Goal: Task Accomplishment & Management: Use online tool/utility

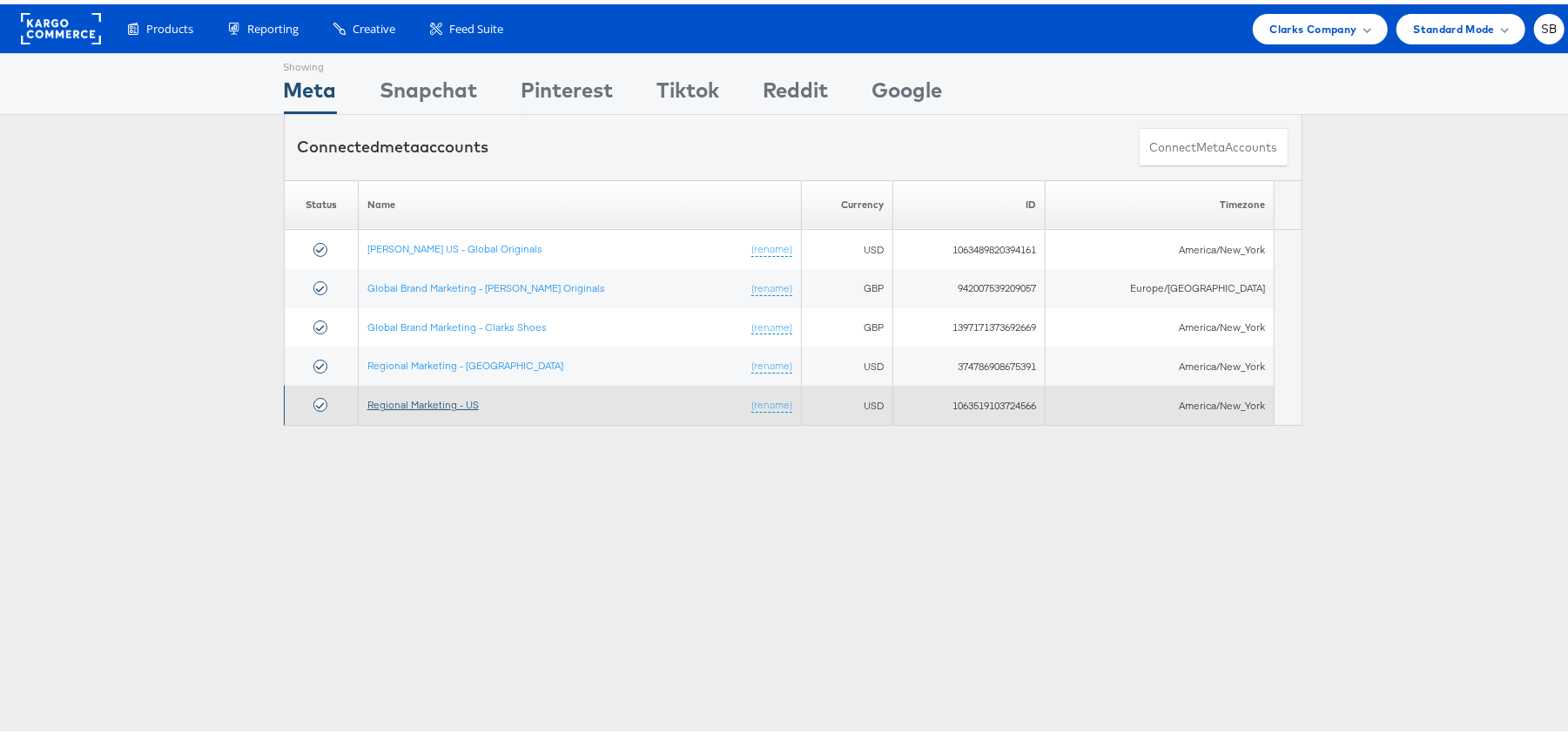
click at [443, 397] on link "Regional Marketing - US" at bounding box center [423, 400] width 112 height 13
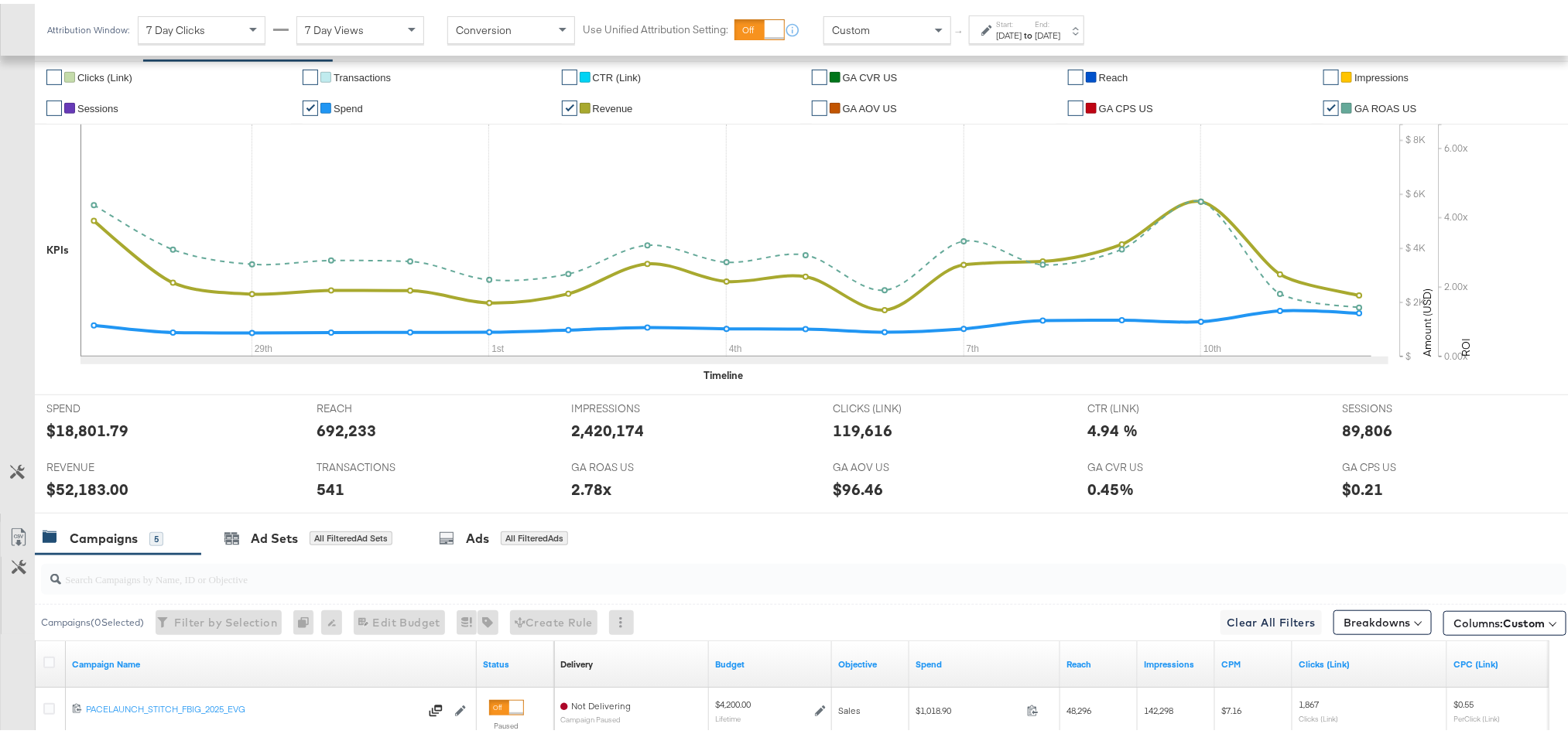
scroll to position [358, 0]
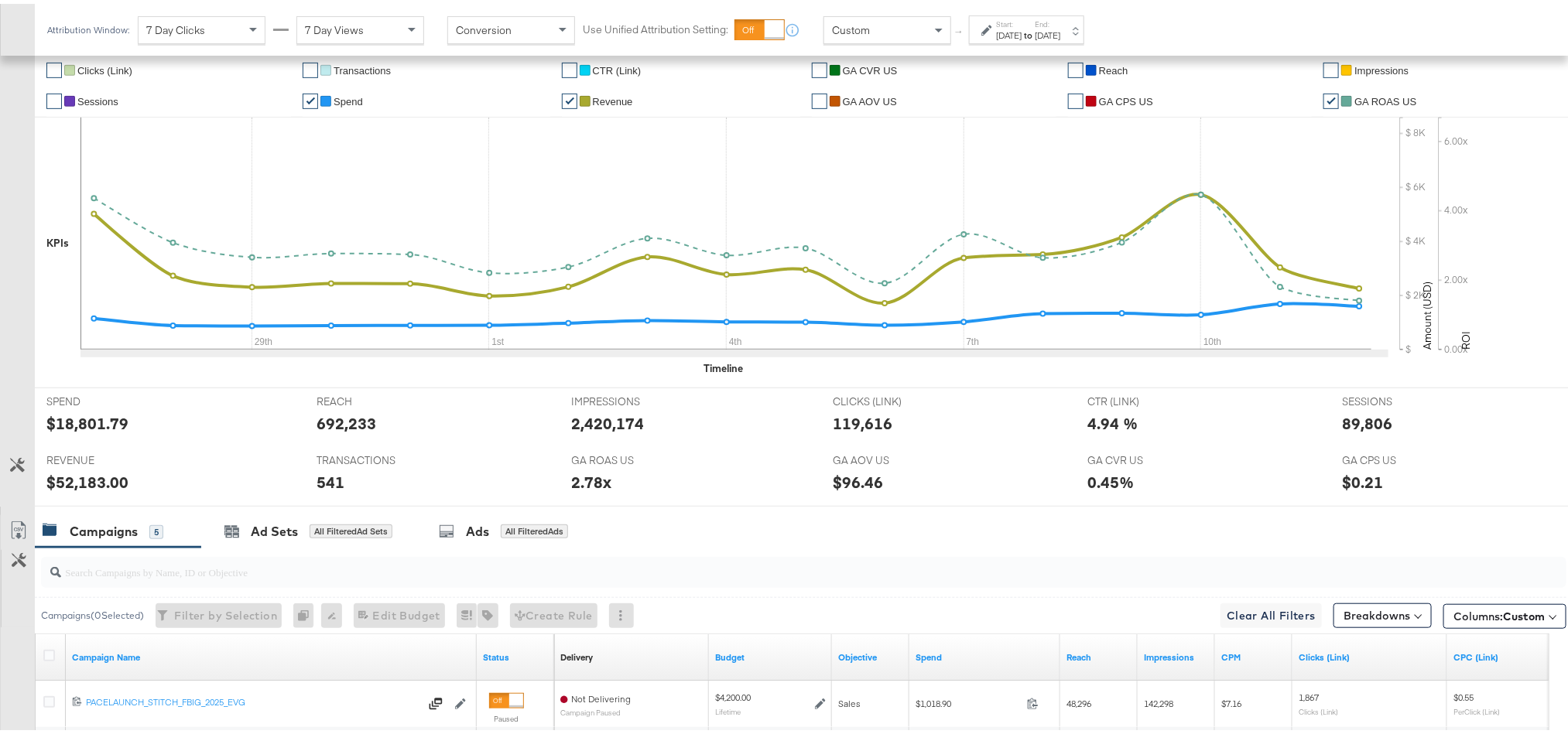
click at [1021, 33] on div "[DATE]" at bounding box center [1008, 31] width 26 height 12
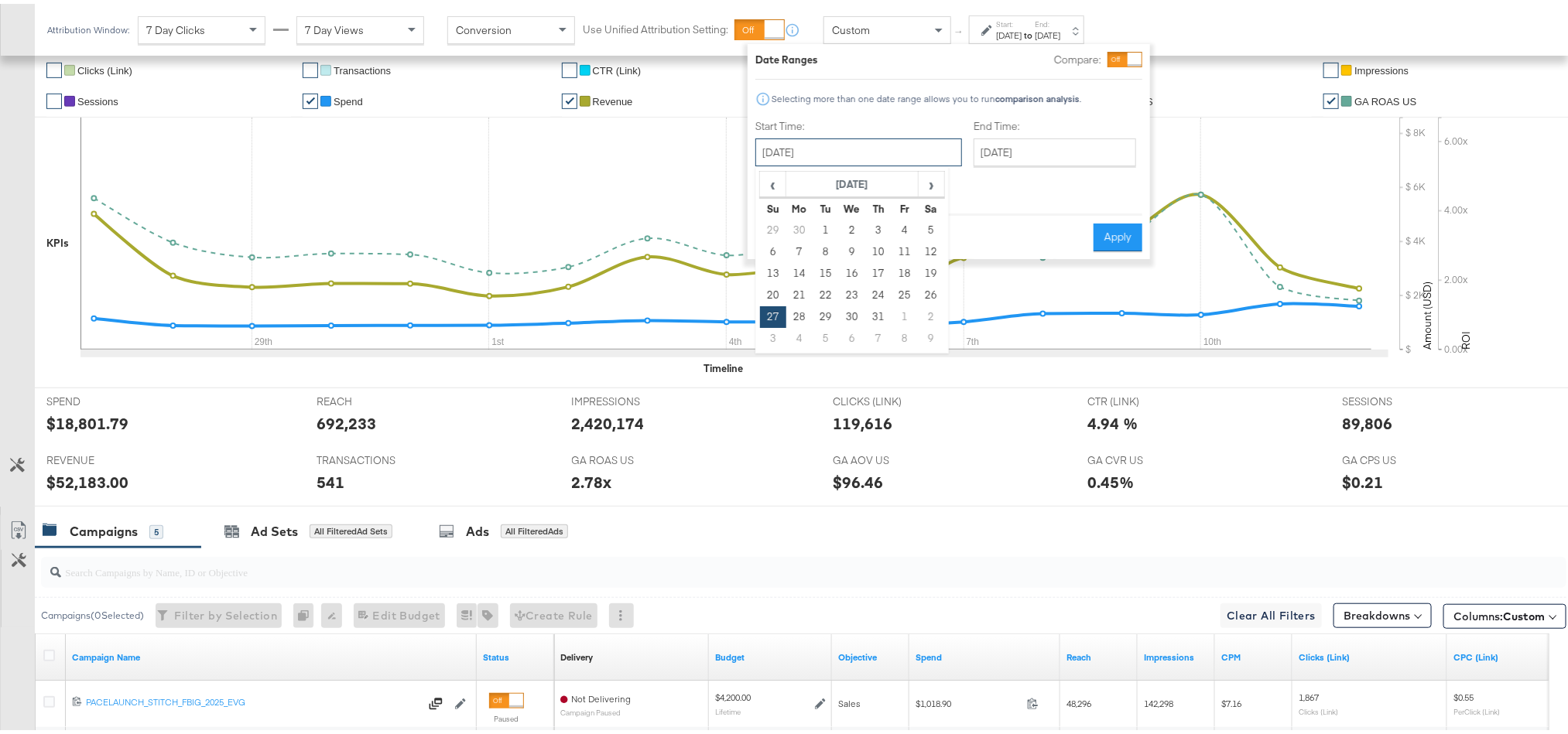
click at [876, 139] on input "[DATE]" at bounding box center [858, 149] width 207 height 28
click at [931, 186] on span "›" at bounding box center [931, 180] width 24 height 23
click at [904, 251] on td "8" at bounding box center [905, 248] width 26 height 21
type input "[DATE]"
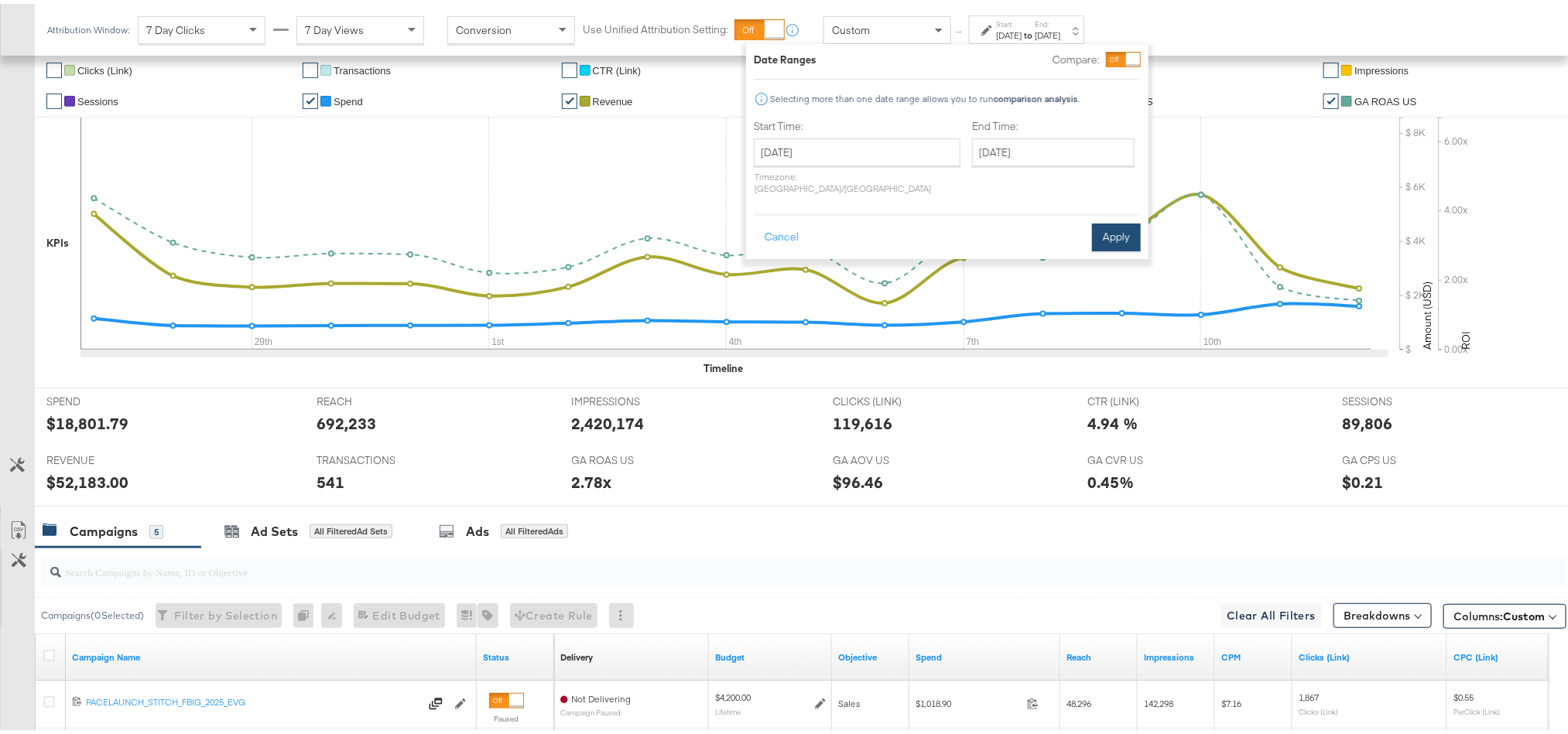
click at [1107, 220] on button "Apply" at bounding box center [1116, 234] width 49 height 28
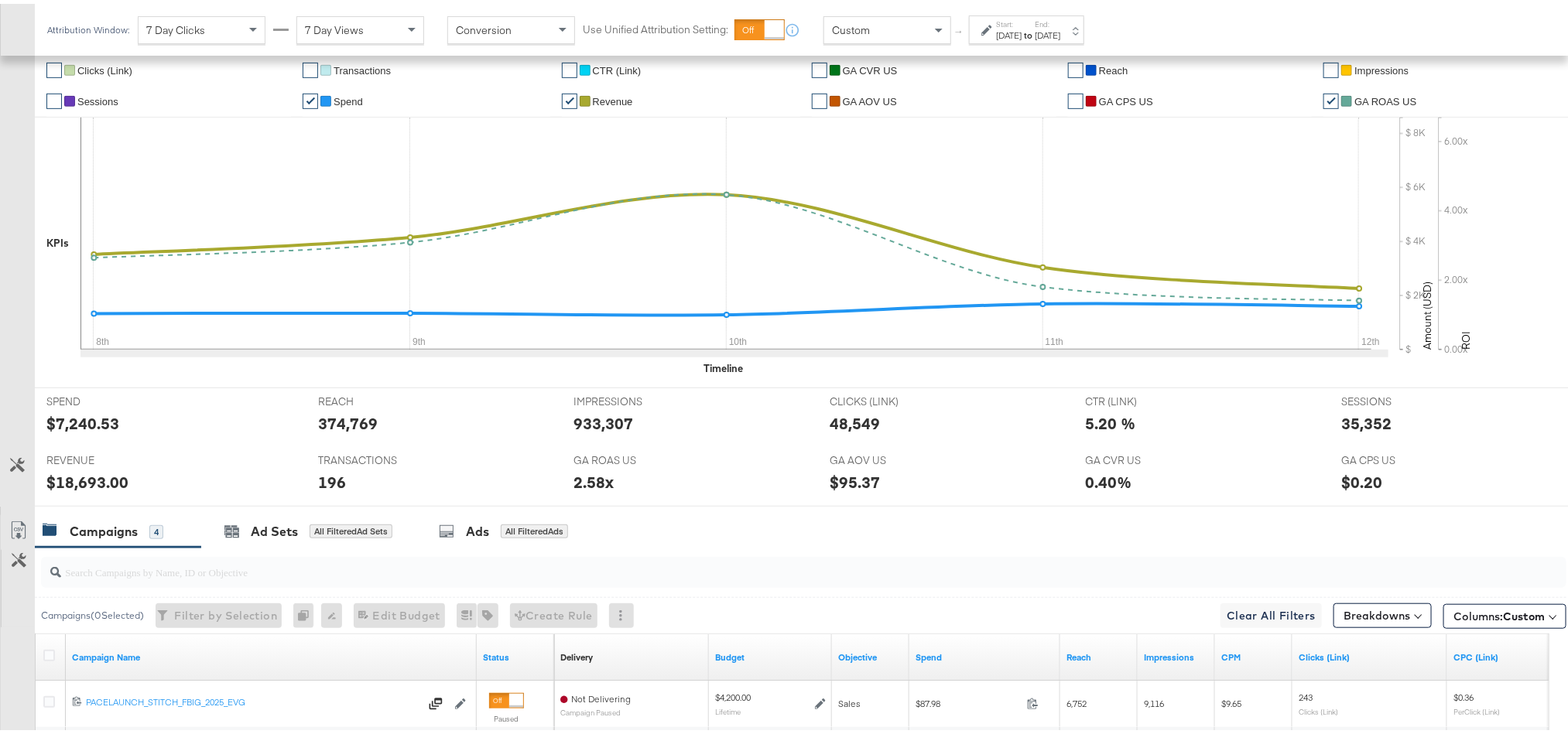
click at [1031, 525] on div "Campaigns 4 Ad Sets All Filtered Ad Sets Ads All Filtered Ads" at bounding box center [810, 528] width 1551 height 33
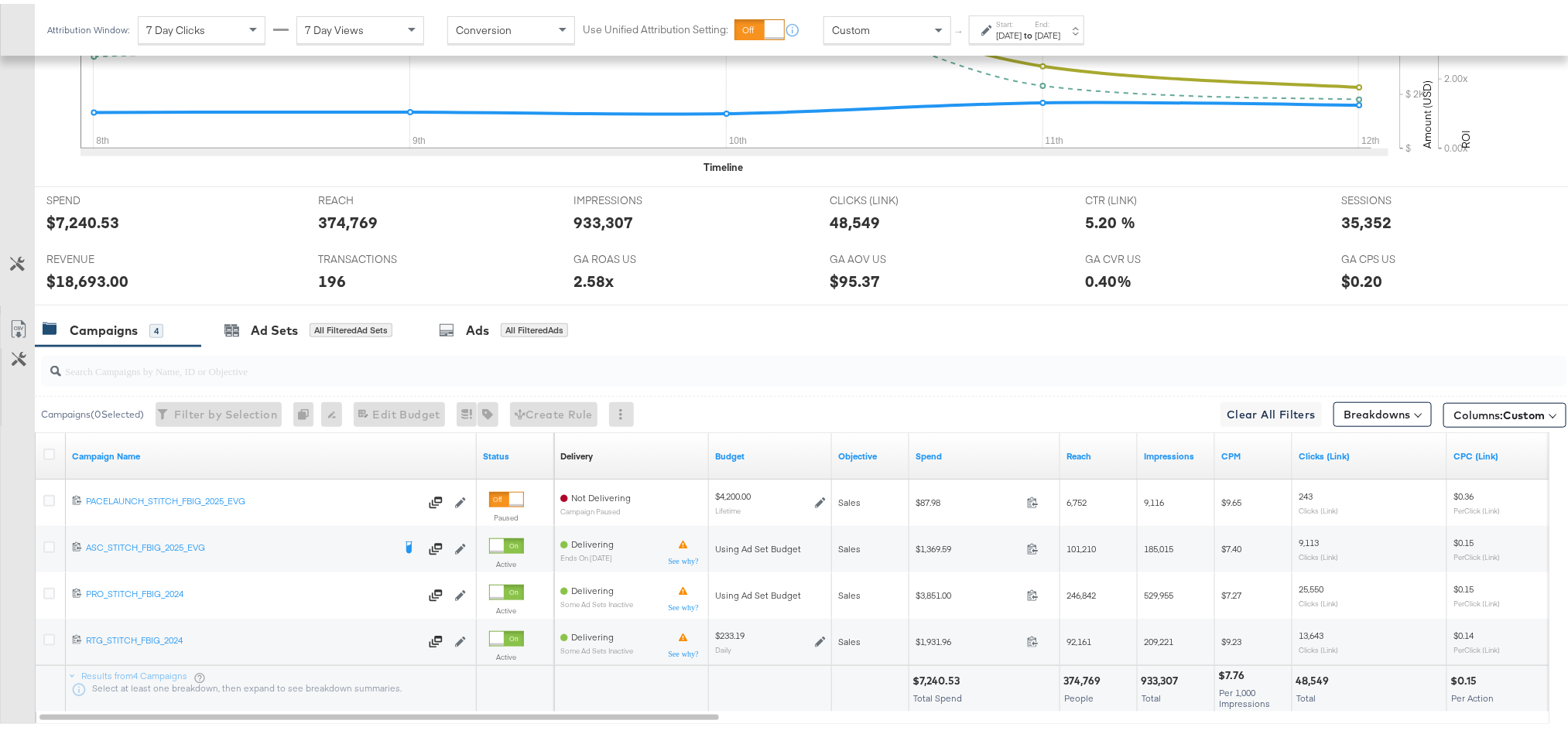
scroll to position [653, 0]
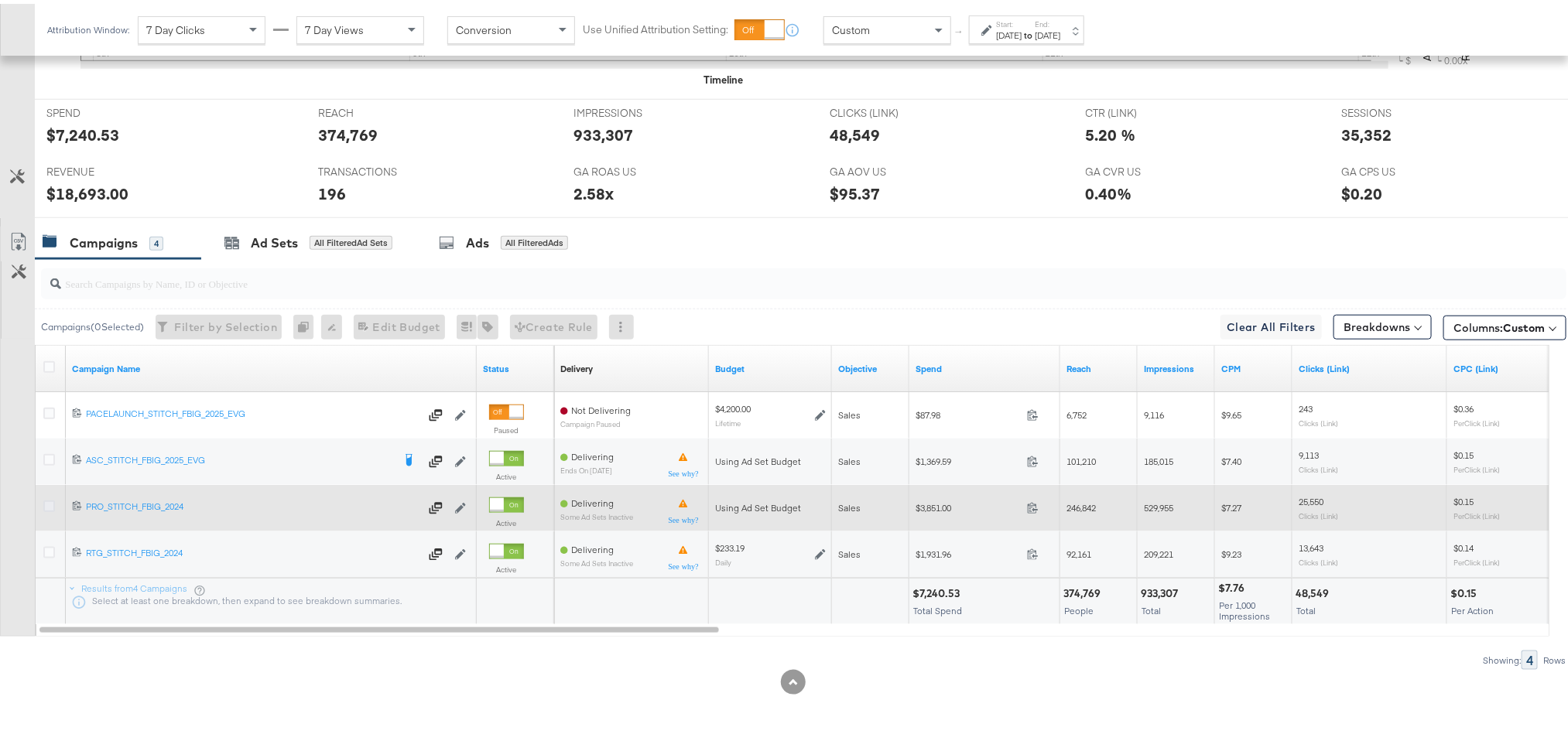
click at [52, 502] on icon at bounding box center [49, 503] width 12 height 12
click at [0, 0] on input "checkbox" at bounding box center [0, 0] width 0 height 0
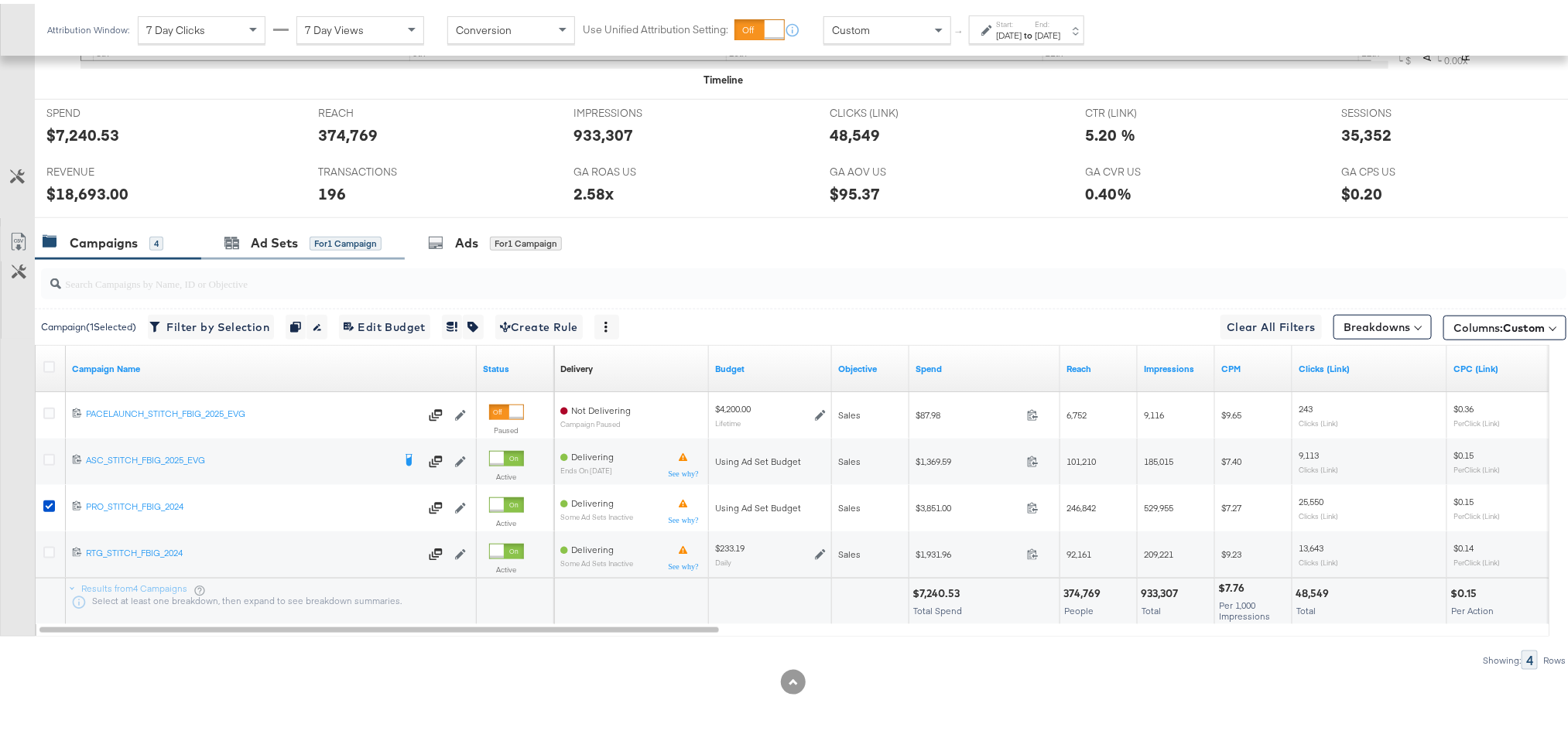
click at [261, 226] on div "Ad Sets for 1 Campaign" at bounding box center [303, 240] width 203 height 33
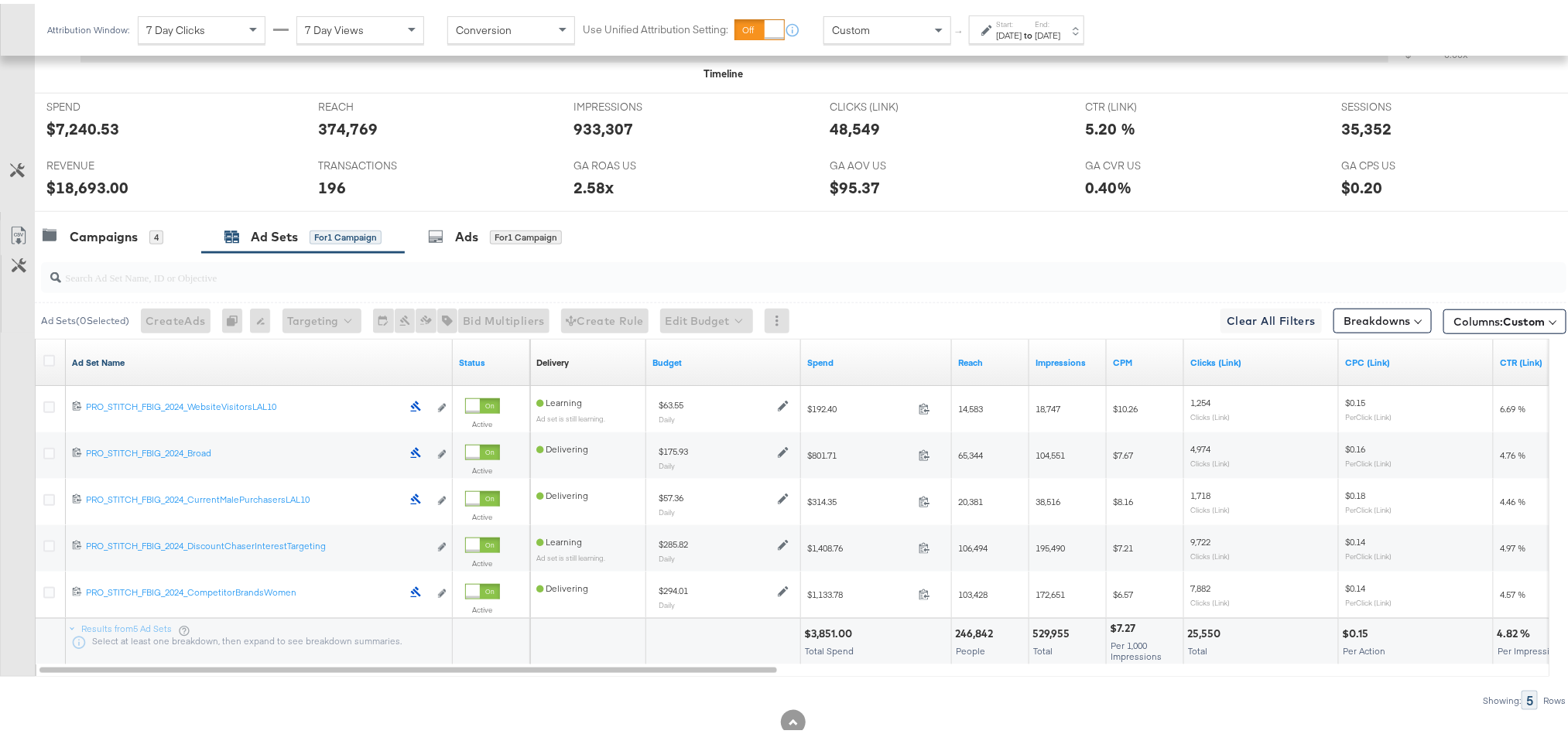
click at [100, 365] on link "Ad Set Name" at bounding box center [259, 359] width 375 height 12
click at [100, 365] on link "Ad Set Name ↓" at bounding box center [259, 359] width 375 height 12
click at [50, 358] on icon at bounding box center [49, 357] width 12 height 12
click at [0, 0] on input "checkbox" at bounding box center [0, 0] width 0 height 0
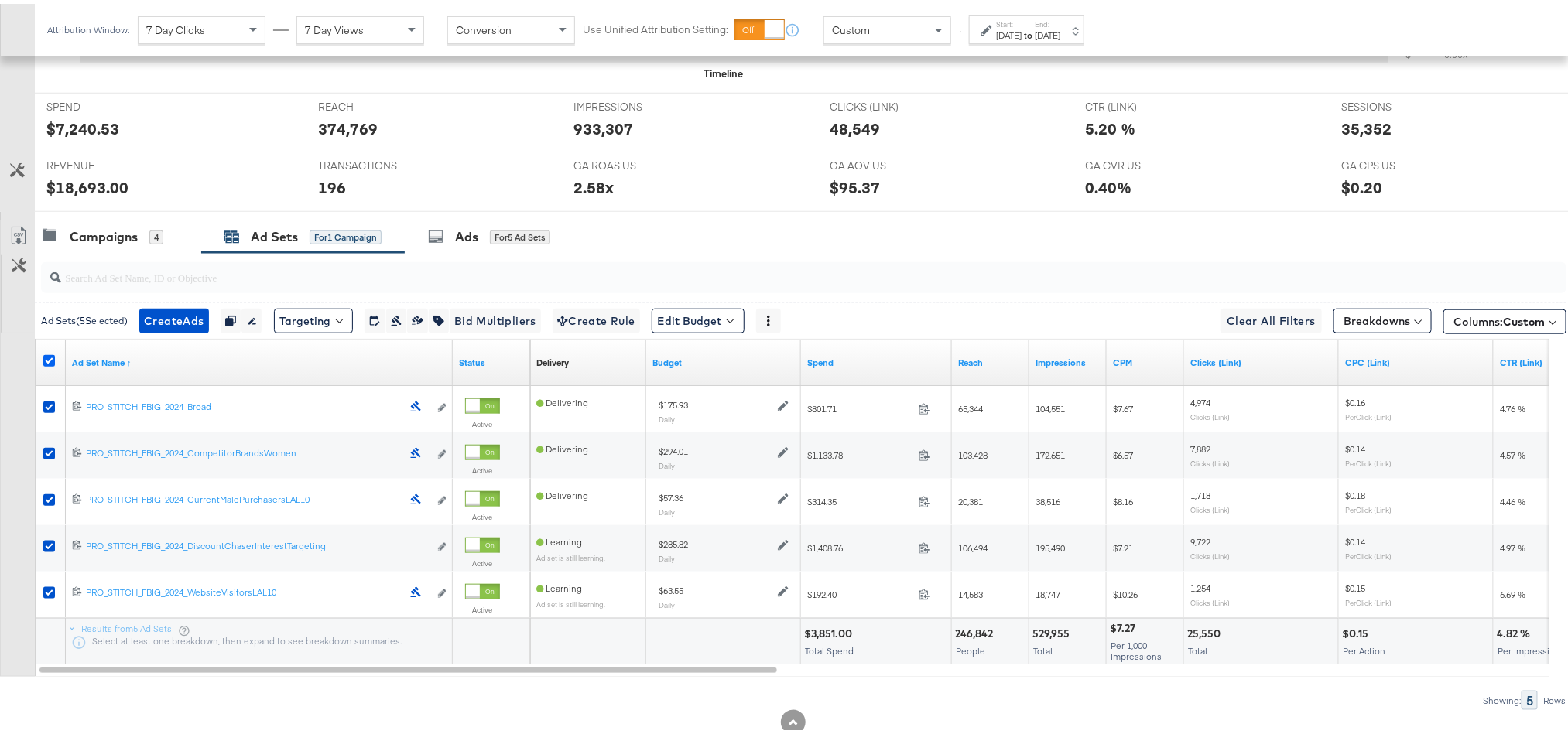
click at [45, 362] on icon at bounding box center [49, 357] width 12 height 12
click at [0, 0] on input "checkbox" at bounding box center [0, 0] width 0 height 0
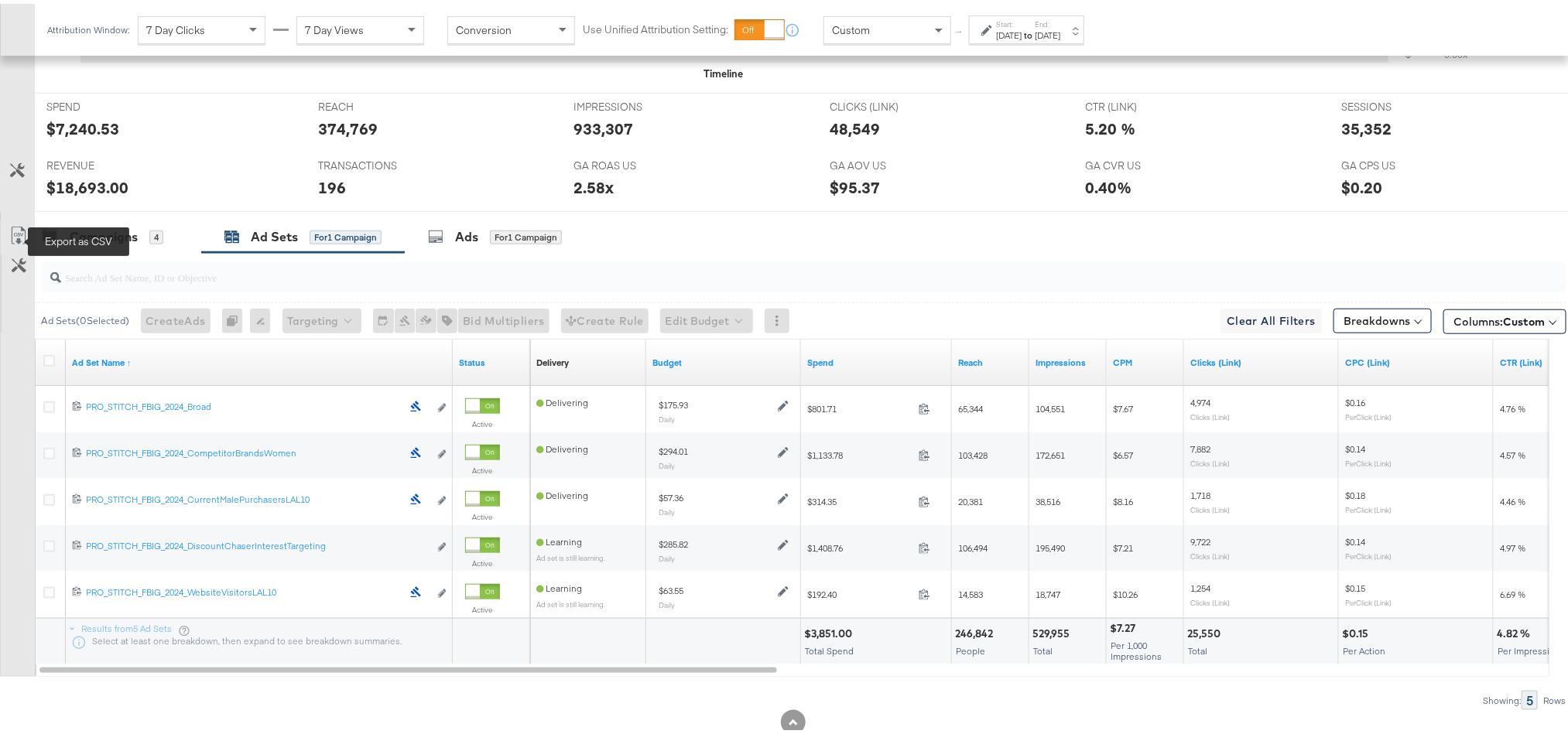
click at [17, 235] on icon at bounding box center [18, 232] width 18 height 18
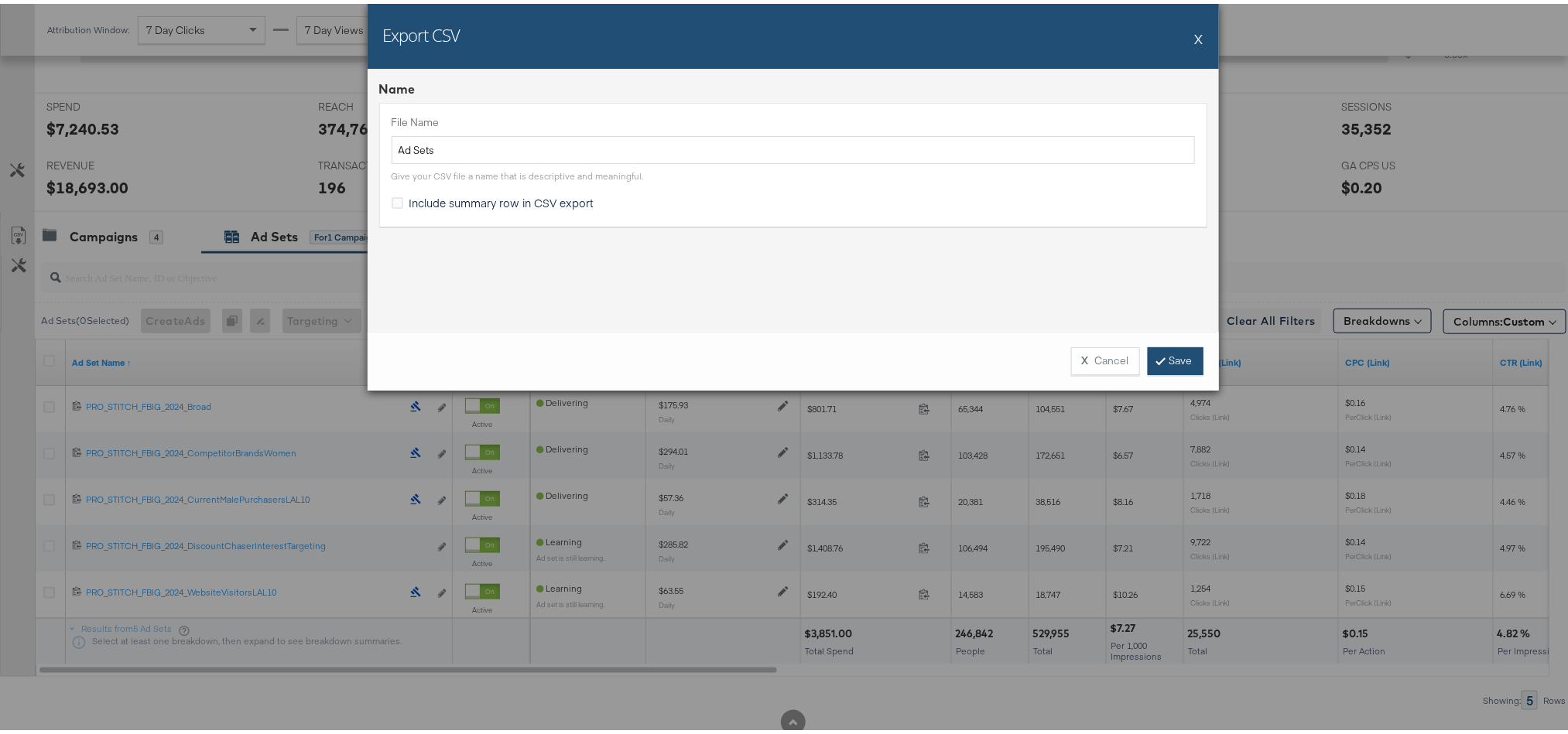
click at [1148, 346] on link "Save" at bounding box center [1175, 358] width 55 height 28
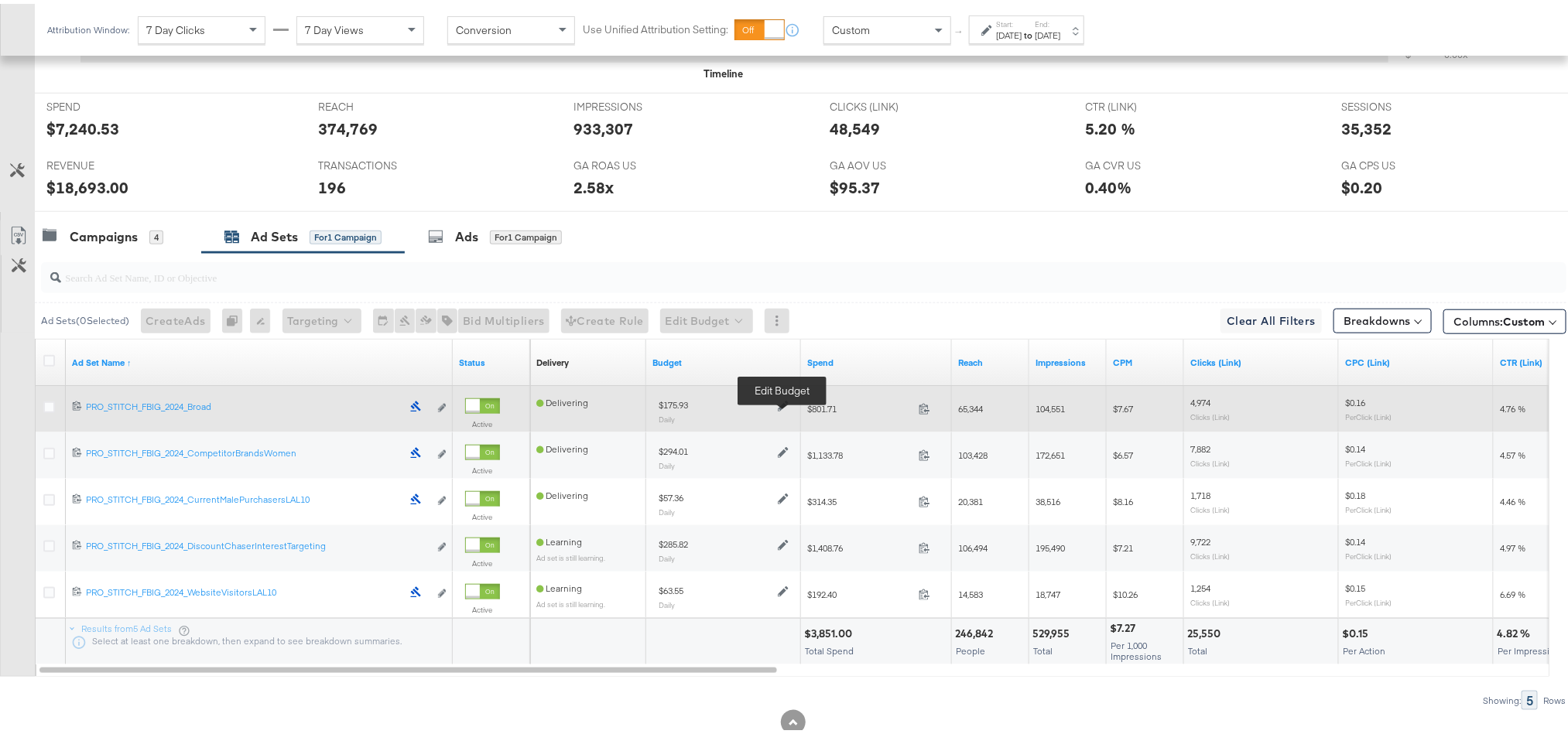
click at [780, 408] on icon at bounding box center [783, 402] width 11 height 11
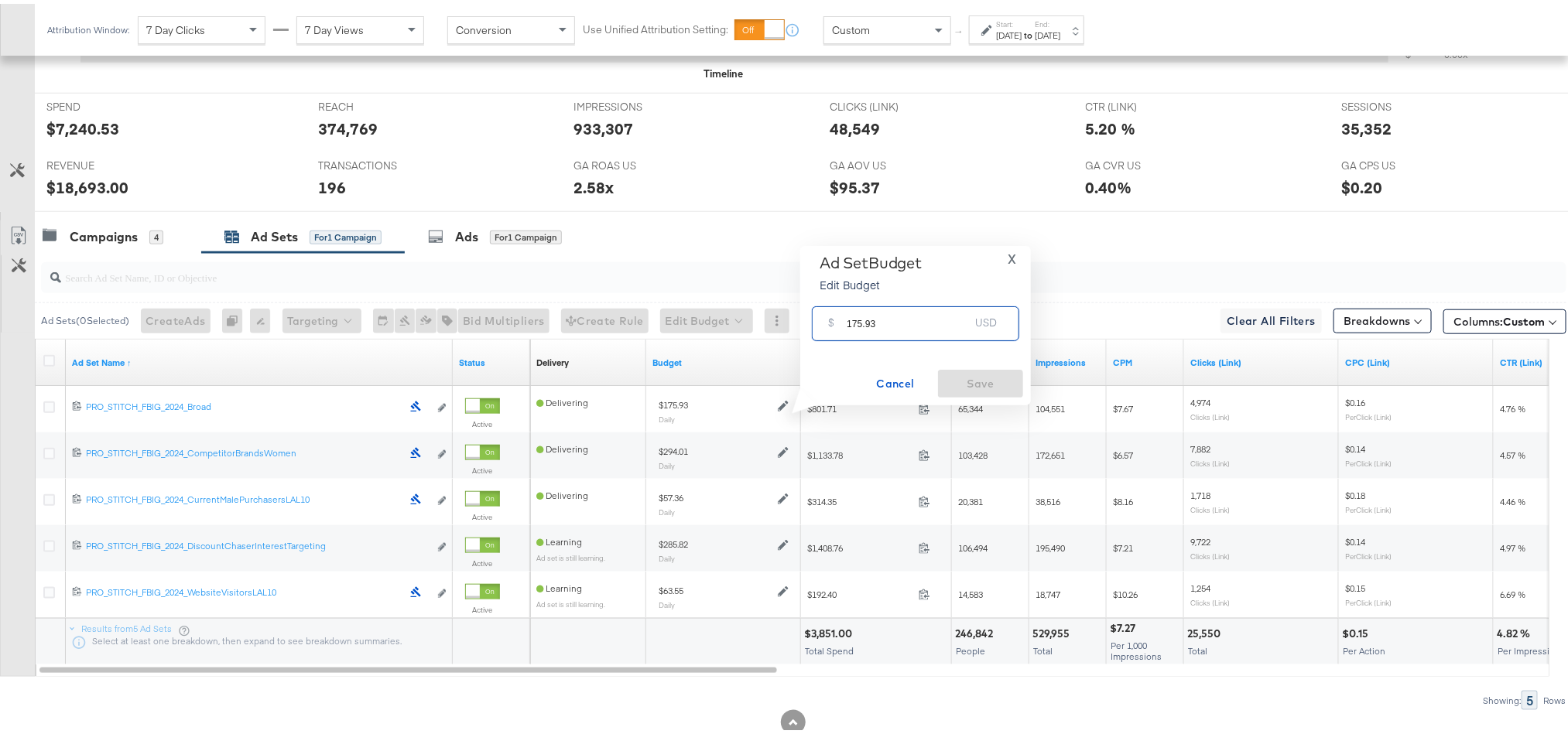
click at [911, 318] on input "175.93" at bounding box center [908, 313] width 122 height 33
paste input "$195.71"
type input "195.71"
click at [947, 374] on span "Save" at bounding box center [981, 379] width 73 height 19
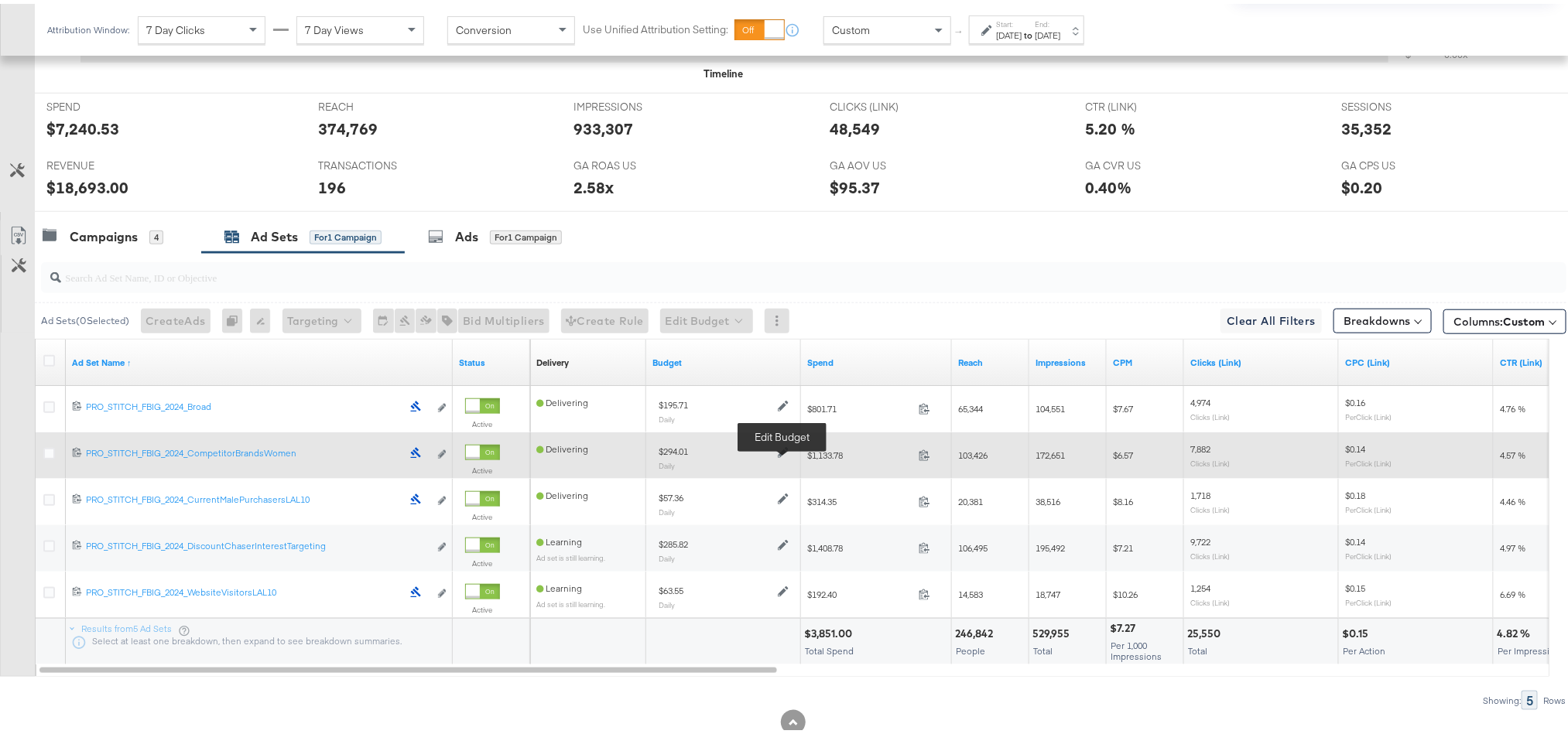
click at [782, 454] on icon at bounding box center [783, 448] width 11 height 11
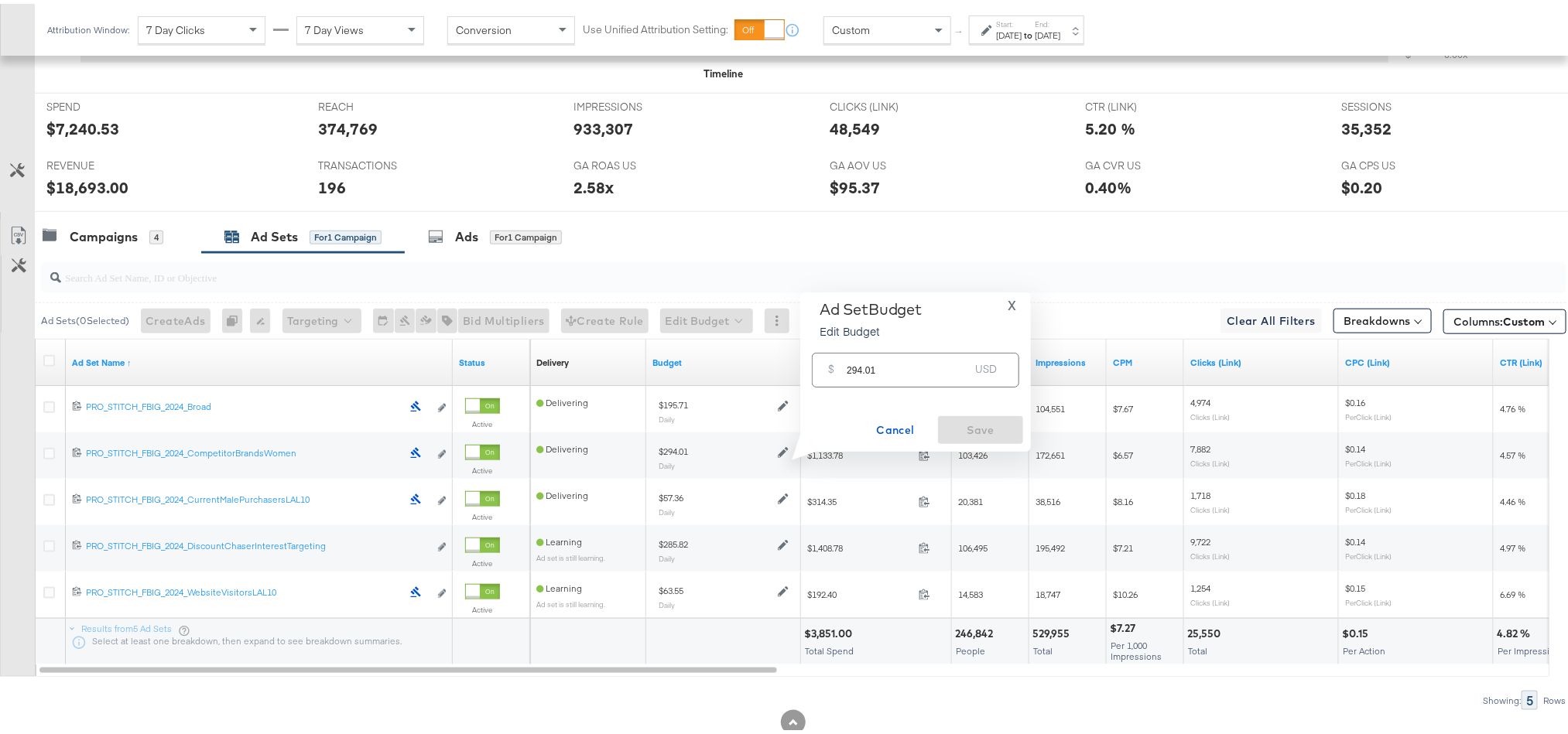
click at [885, 372] on input "294.01" at bounding box center [908, 360] width 122 height 33
paste input "$222.3"
type input "222.31"
click at [969, 439] on button "Save" at bounding box center [980, 427] width 85 height 28
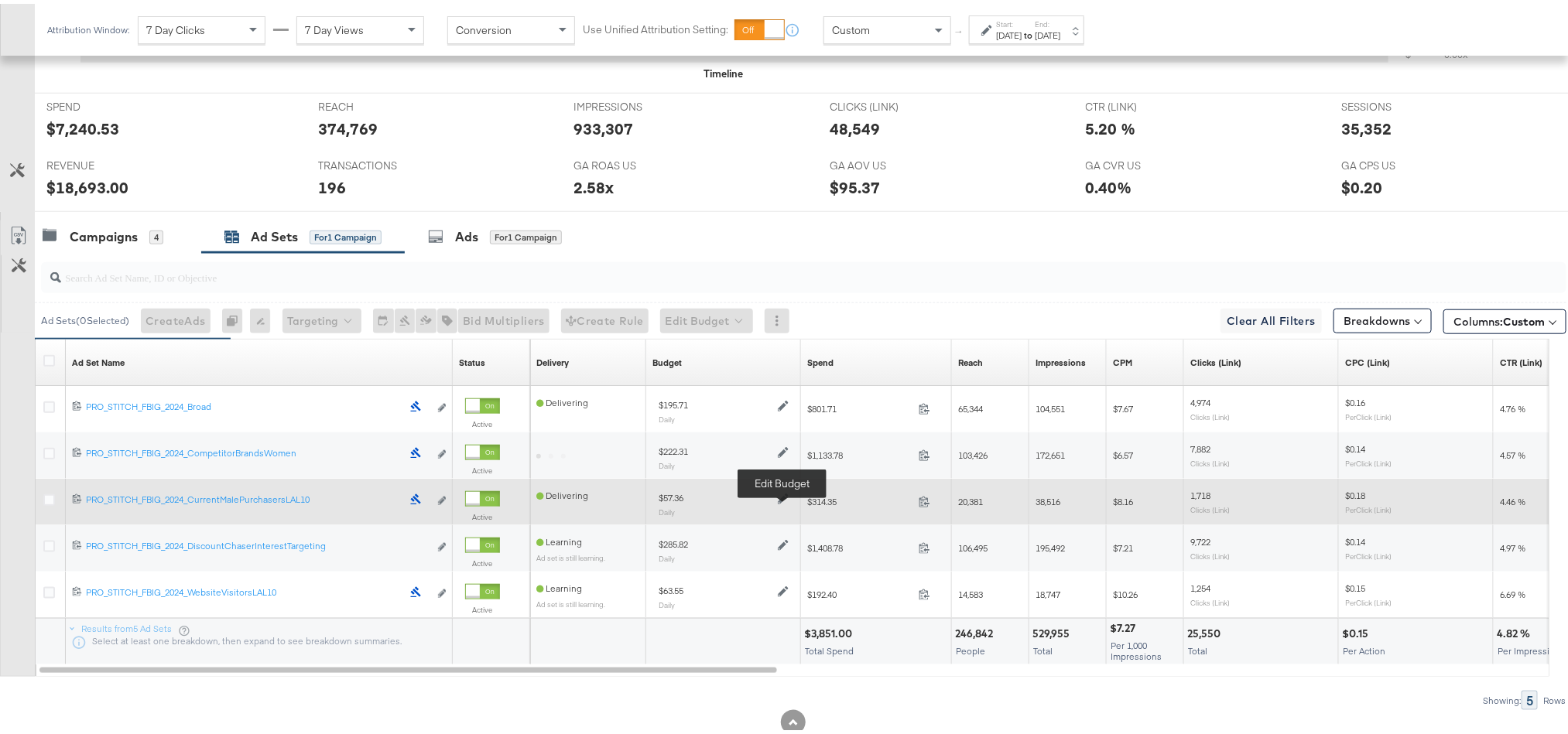
click at [780, 499] on icon at bounding box center [783, 494] width 11 height 11
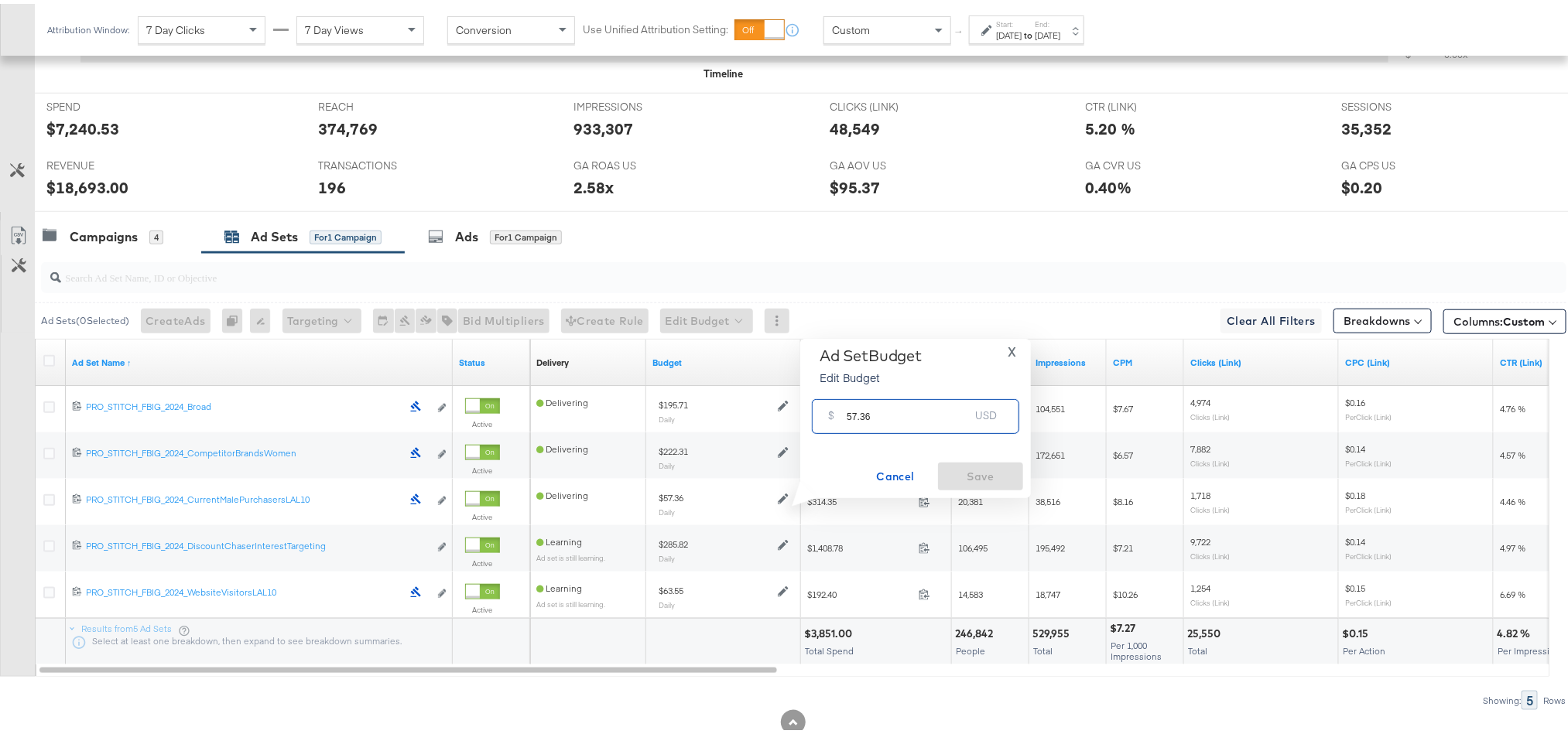
click at [875, 406] on input "57.36" at bounding box center [908, 407] width 122 height 33
paste input "$111.02"
type input "111.02"
click at [1002, 413] on span "Ok" at bounding box center [997, 416] width 12 height 11
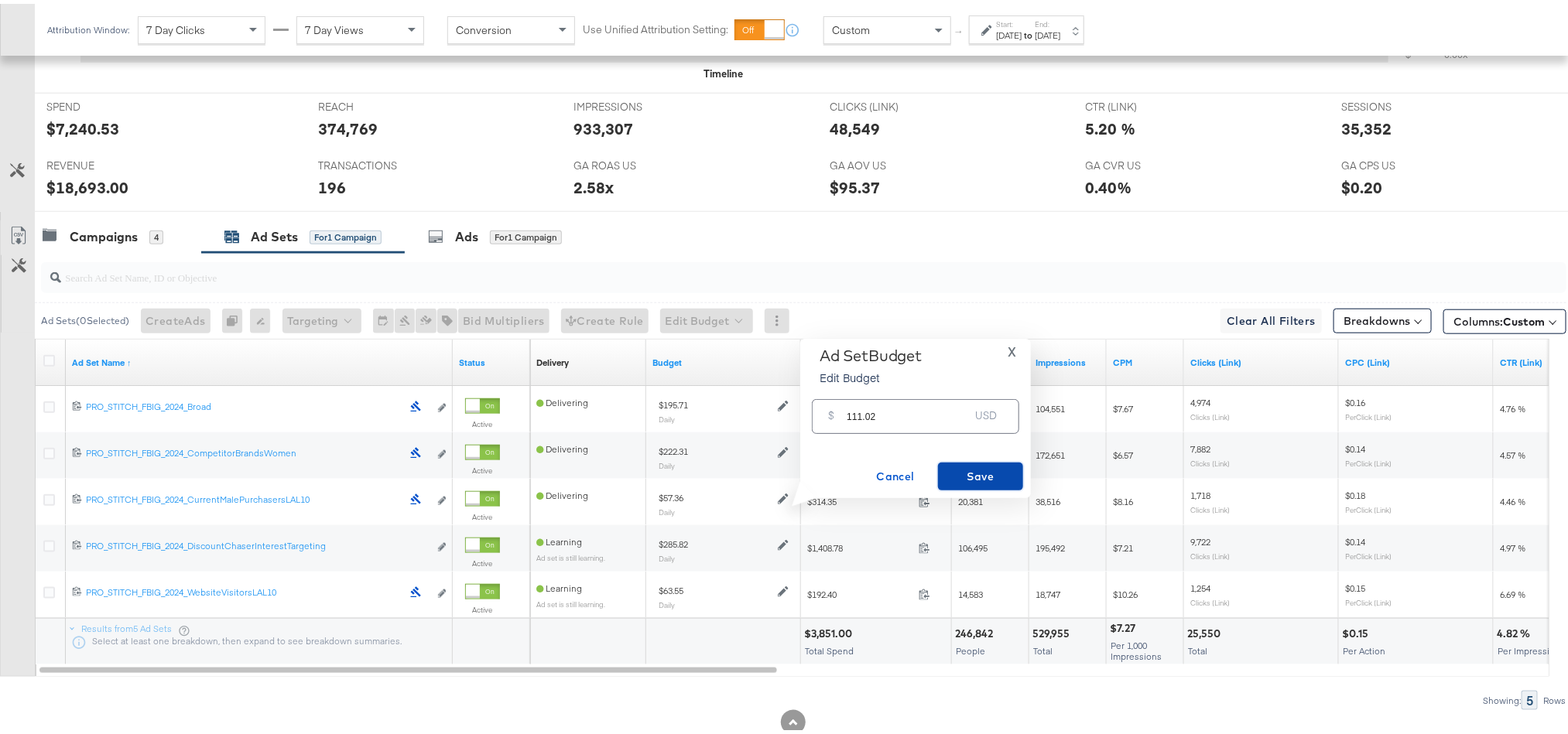
click at [985, 478] on span "Save" at bounding box center [981, 473] width 73 height 19
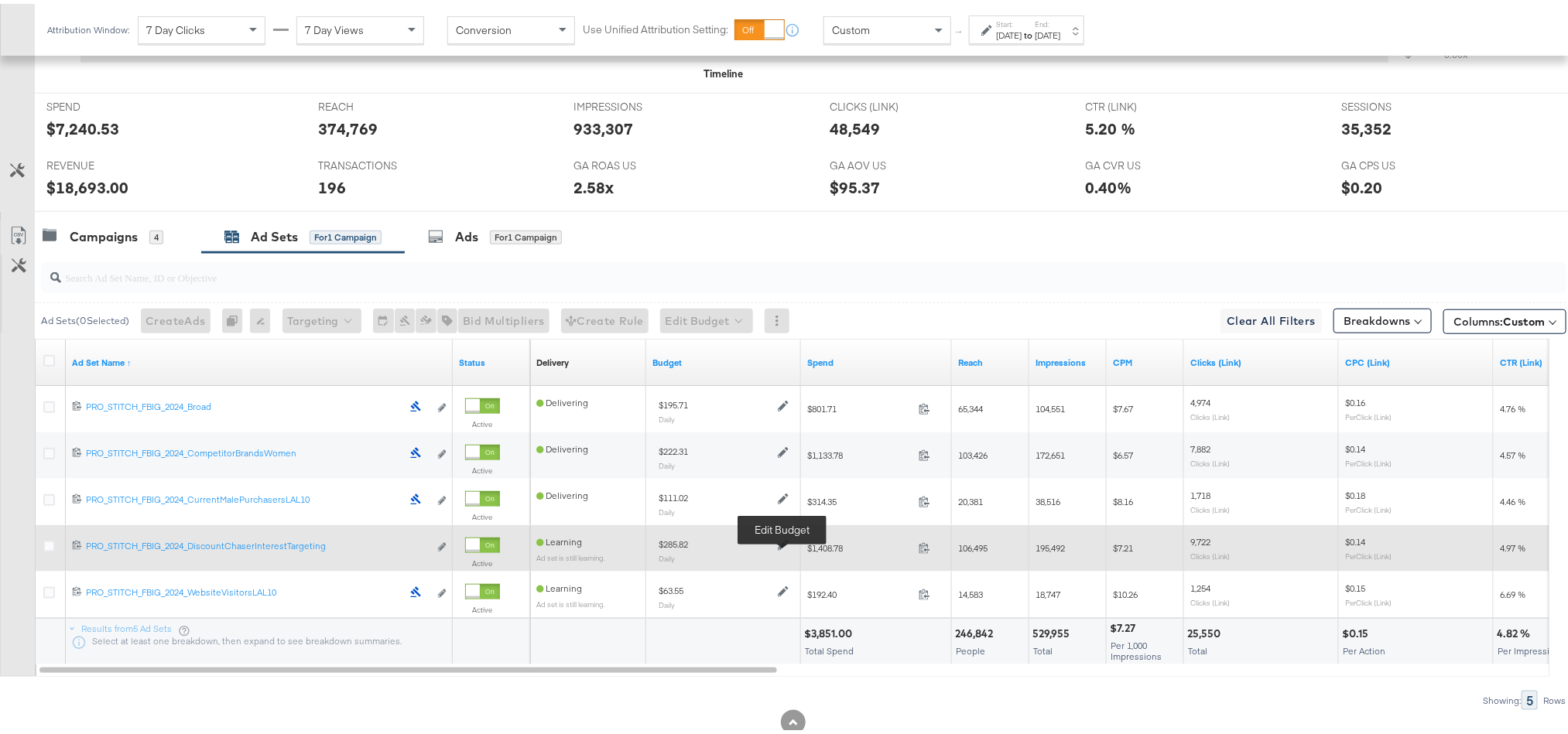
click at [780, 547] on icon at bounding box center [783, 541] width 11 height 11
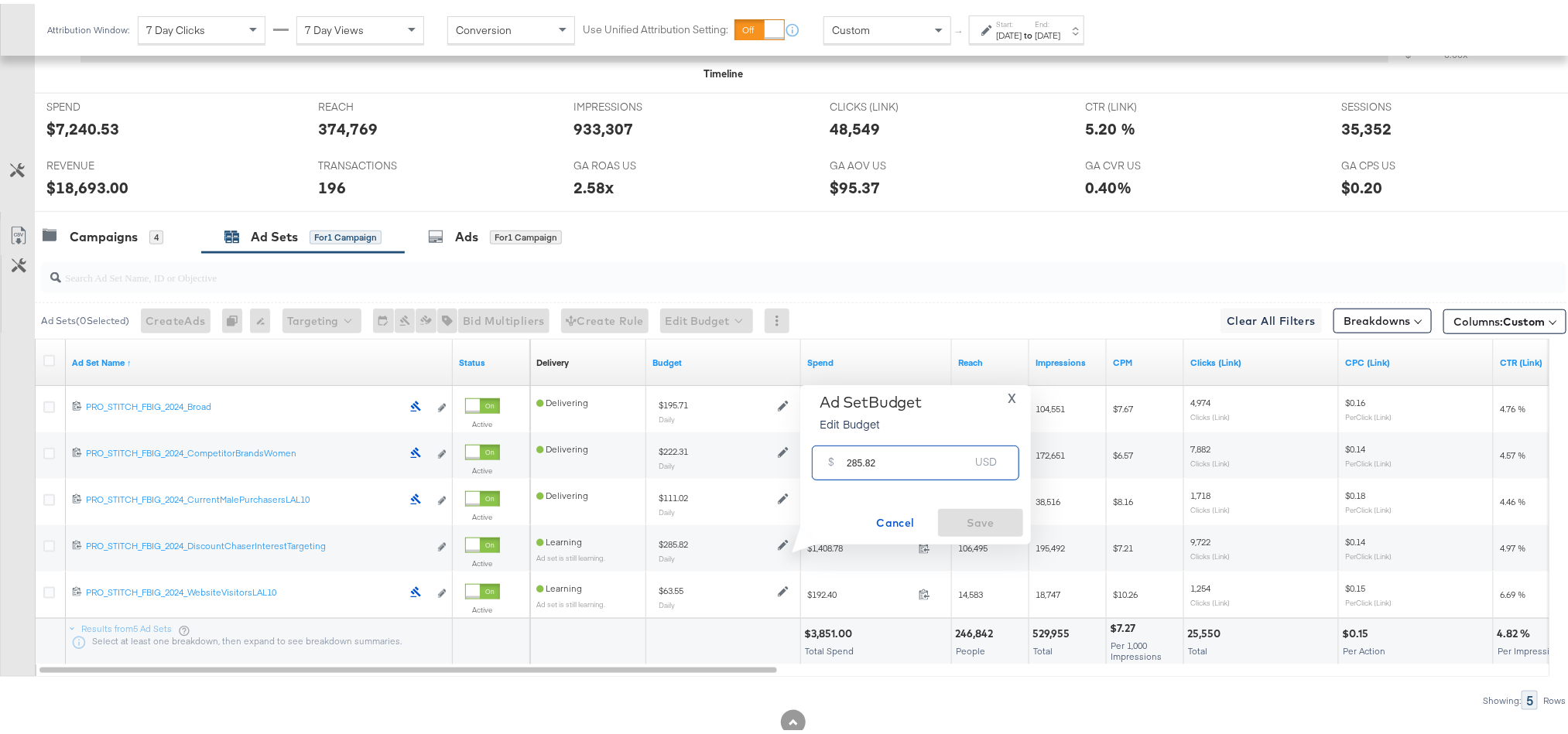
click at [871, 465] on input "285.82" at bounding box center [908, 453] width 122 height 33
paste input "$262.95"
type input "262.95"
click at [959, 513] on span "Save" at bounding box center [981, 519] width 73 height 19
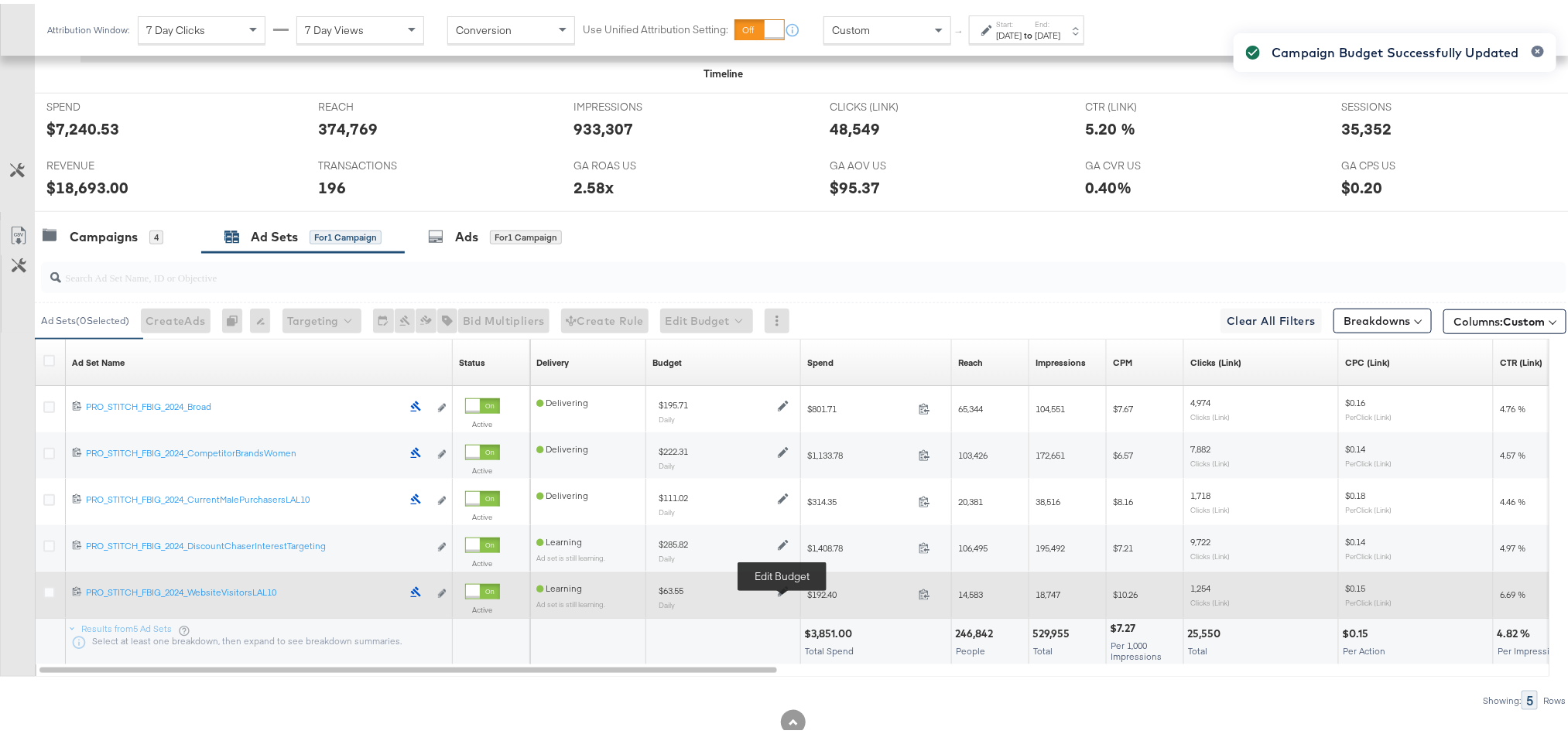
click at [781, 593] on icon at bounding box center [783, 588] width 11 height 11
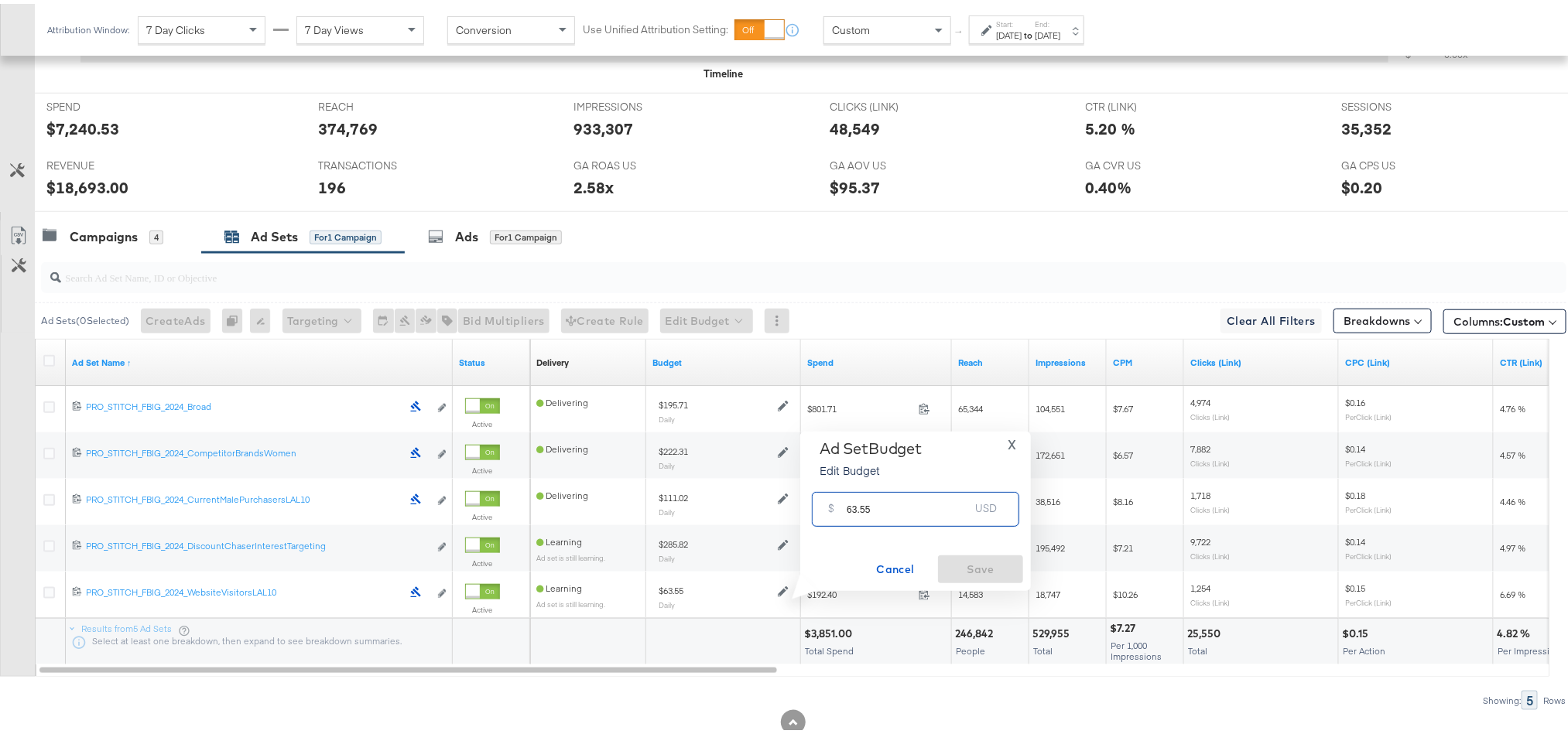
click at [855, 504] on input "63.55" at bounding box center [908, 499] width 122 height 33
paste input "$84.69"
type input "84.69"
click at [972, 558] on span "Save" at bounding box center [981, 565] width 73 height 19
